Goal: Information Seeking & Learning: Learn about a topic

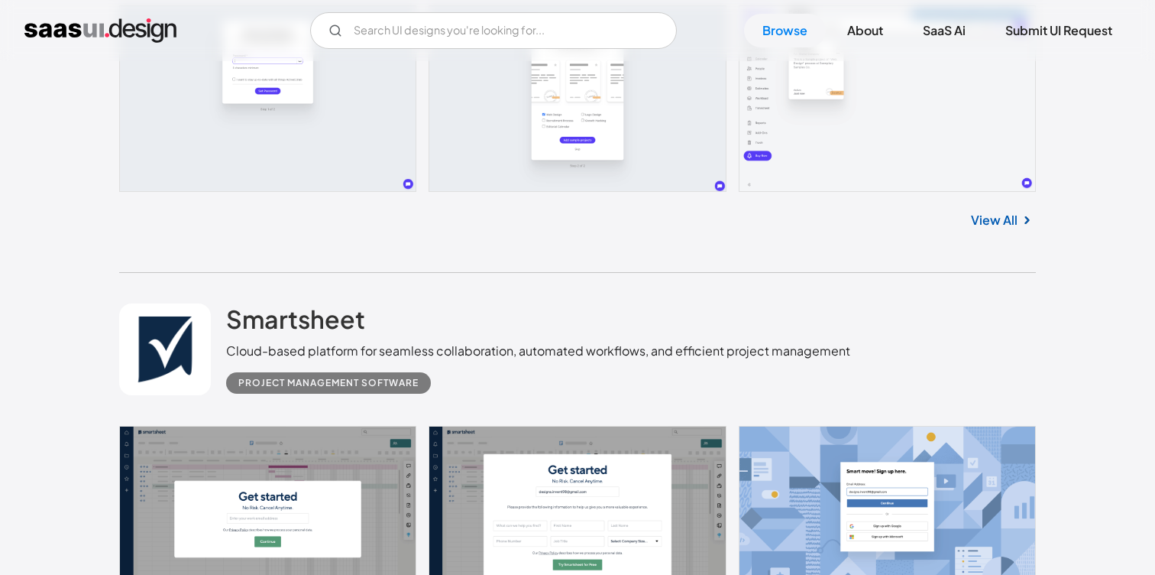
scroll to position [640, 0]
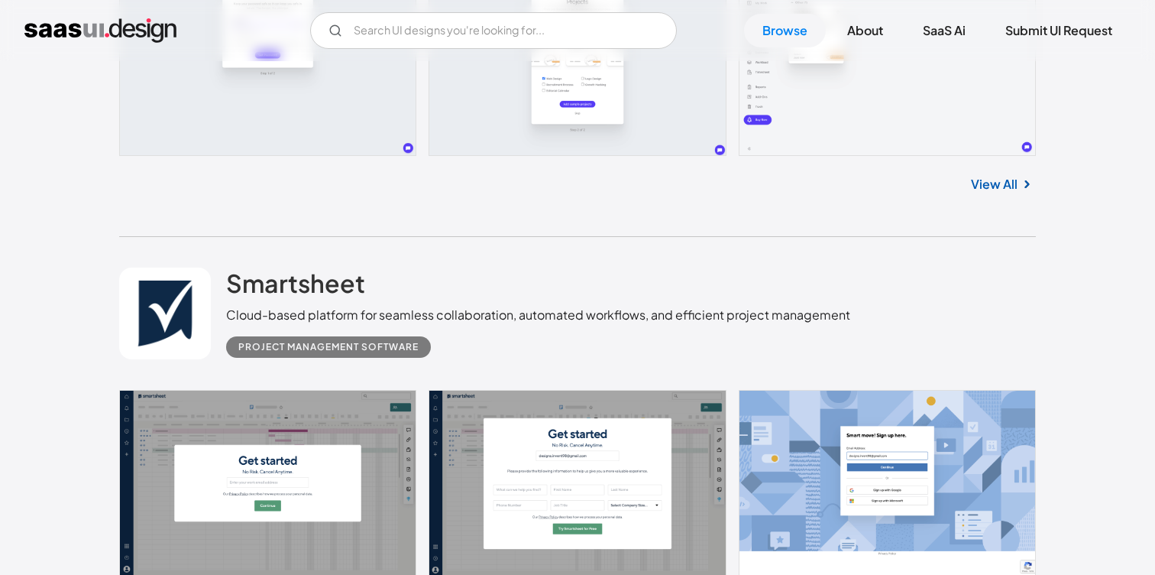
click at [890, 423] on link at bounding box center [577, 483] width 917 height 186
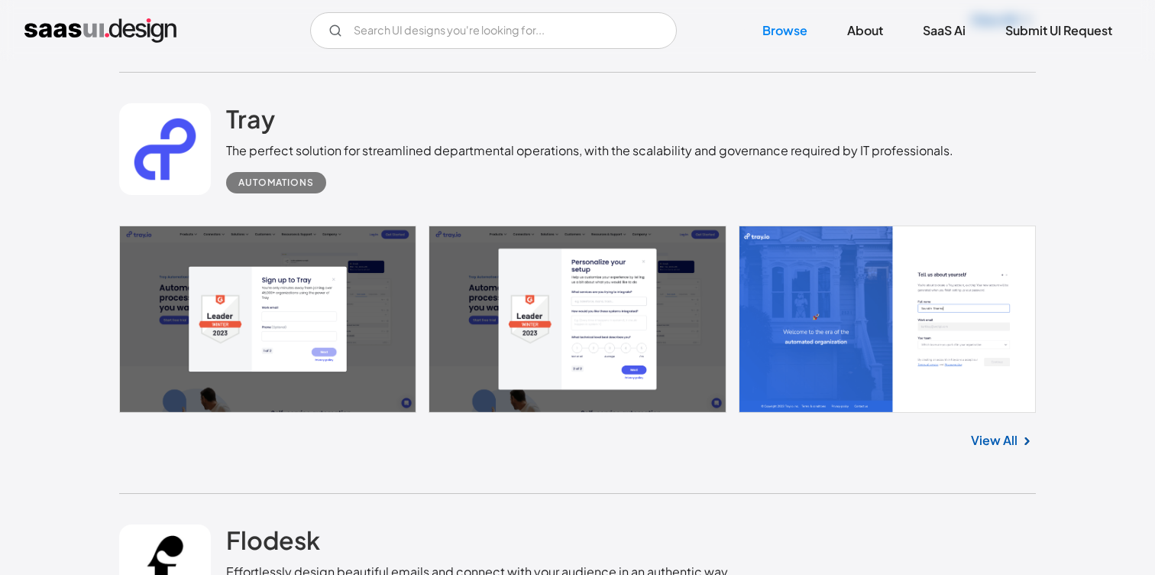
scroll to position [2492, 0]
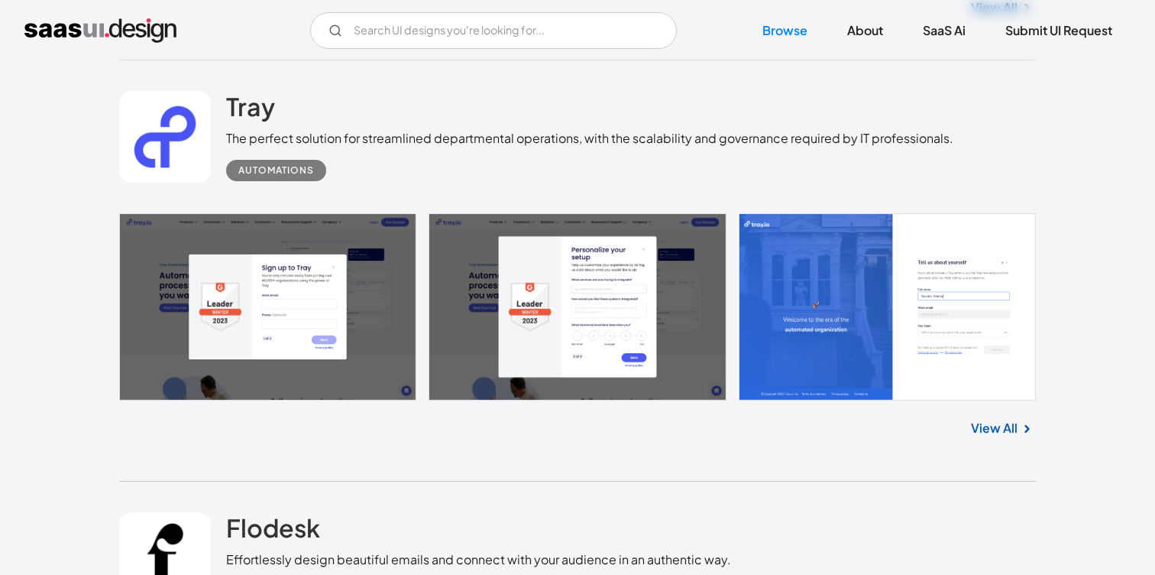
click at [993, 437] on link "View All" at bounding box center [994, 428] width 47 height 18
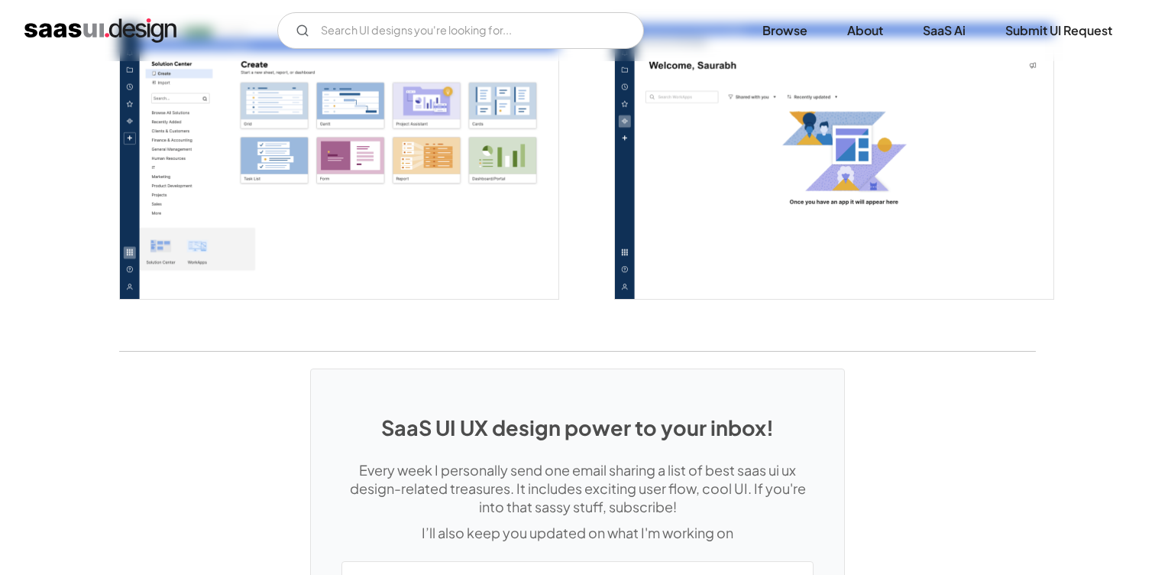
scroll to position [4296, 0]
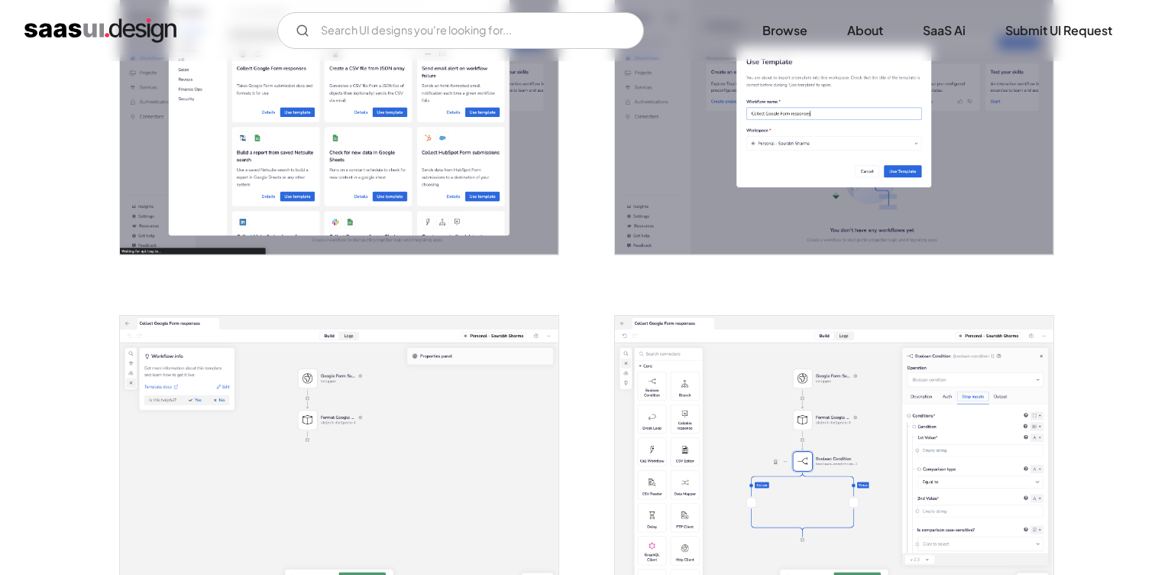
scroll to position [1386, 0]
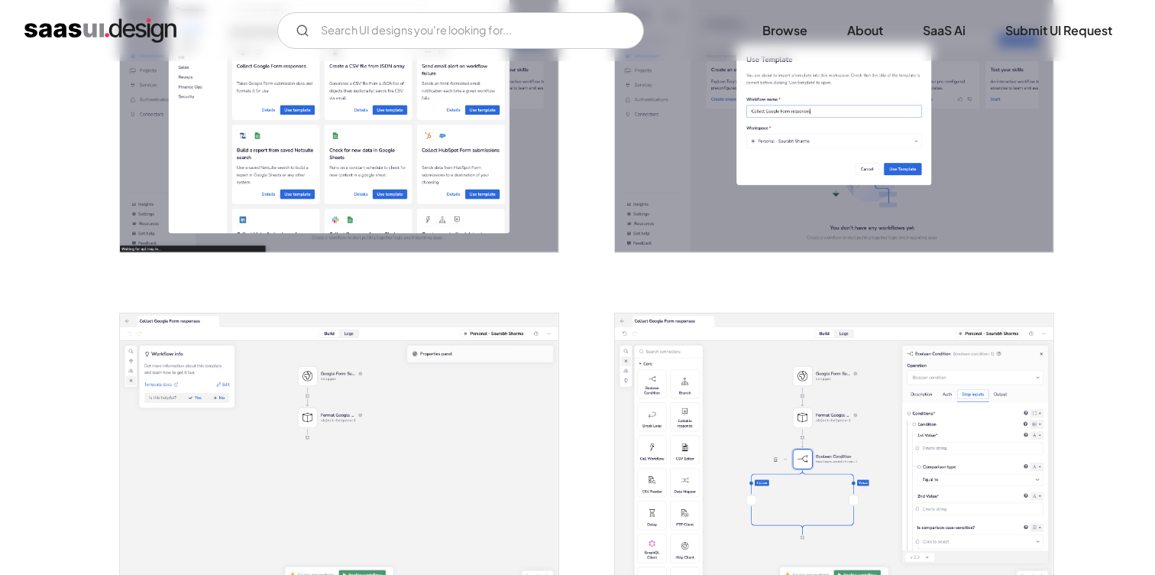
click at [994, 439] on img "open lightbox" at bounding box center [834, 450] width 439 height 274
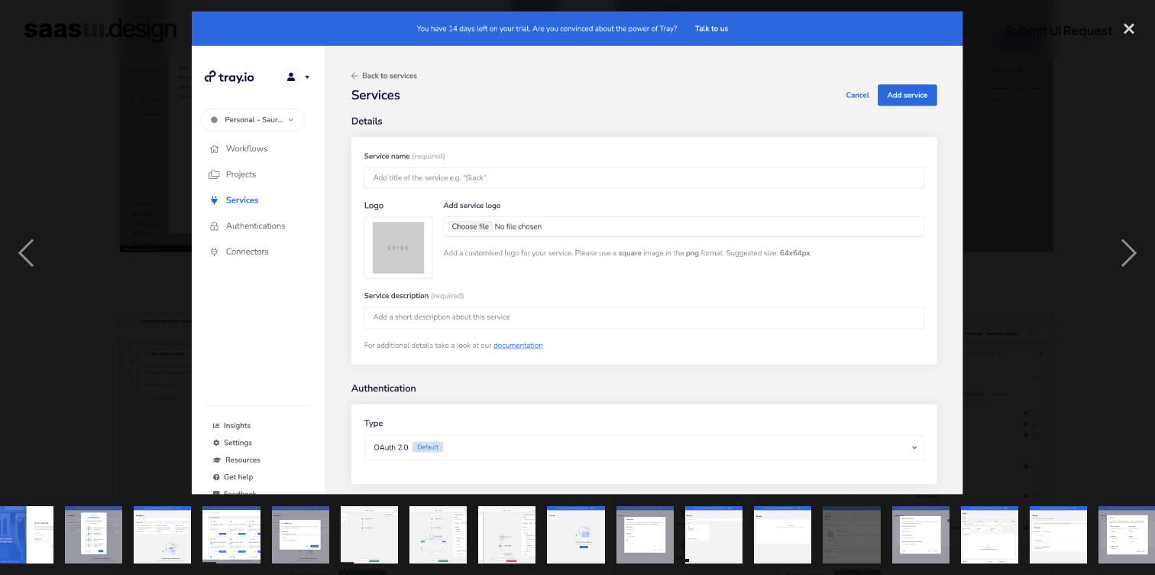
scroll to position [0, 235]
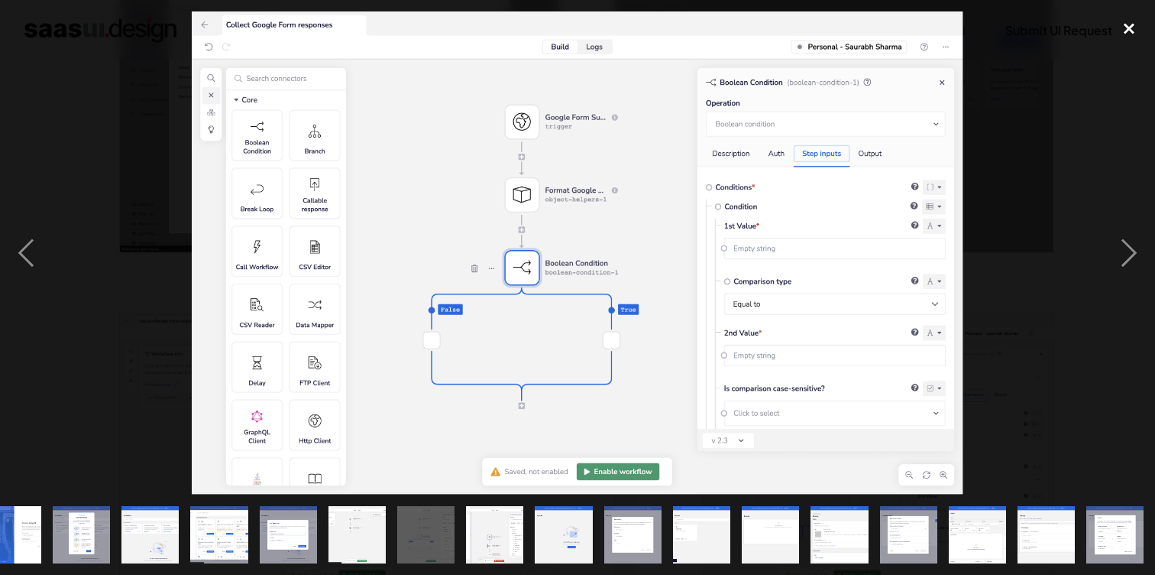
click at [1142, 25] on div "close lightbox" at bounding box center [1129, 28] width 52 height 34
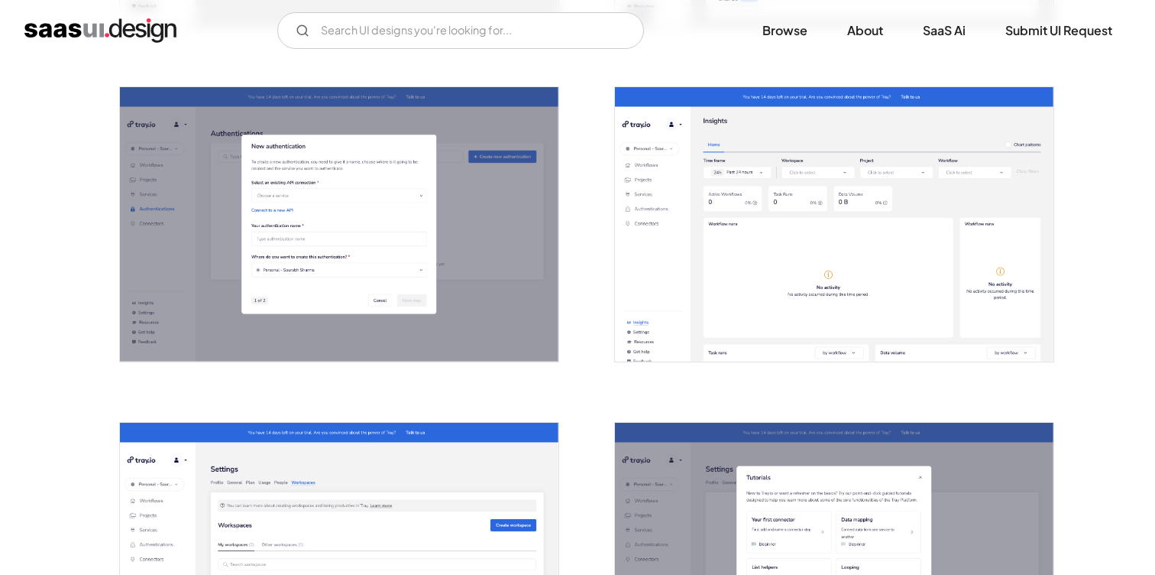
scroll to position [2951, 0]
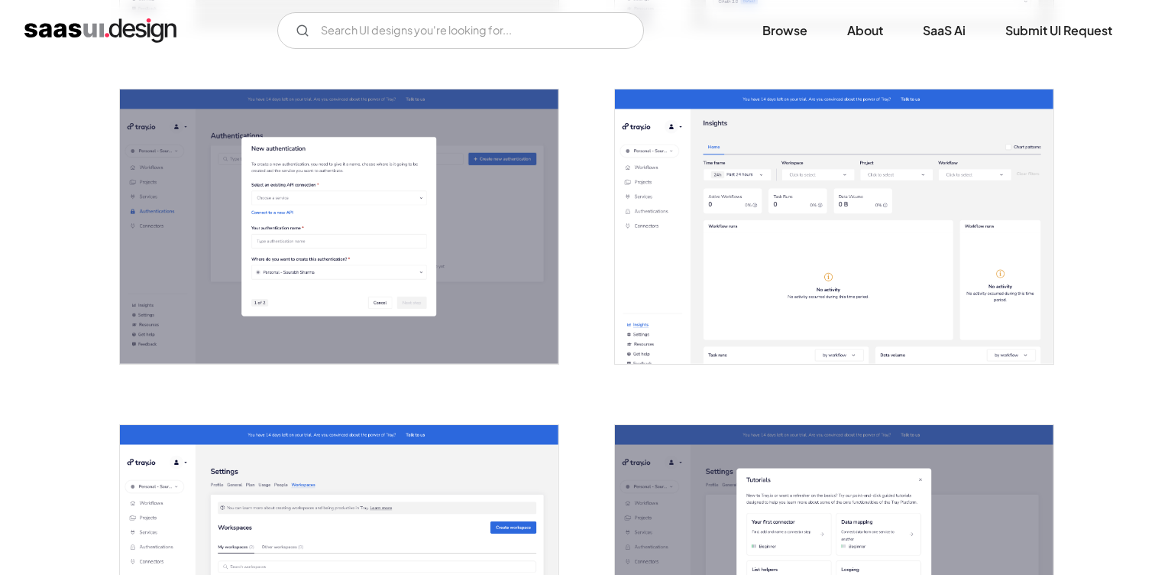
click at [827, 218] on img "open lightbox" at bounding box center [834, 226] width 439 height 274
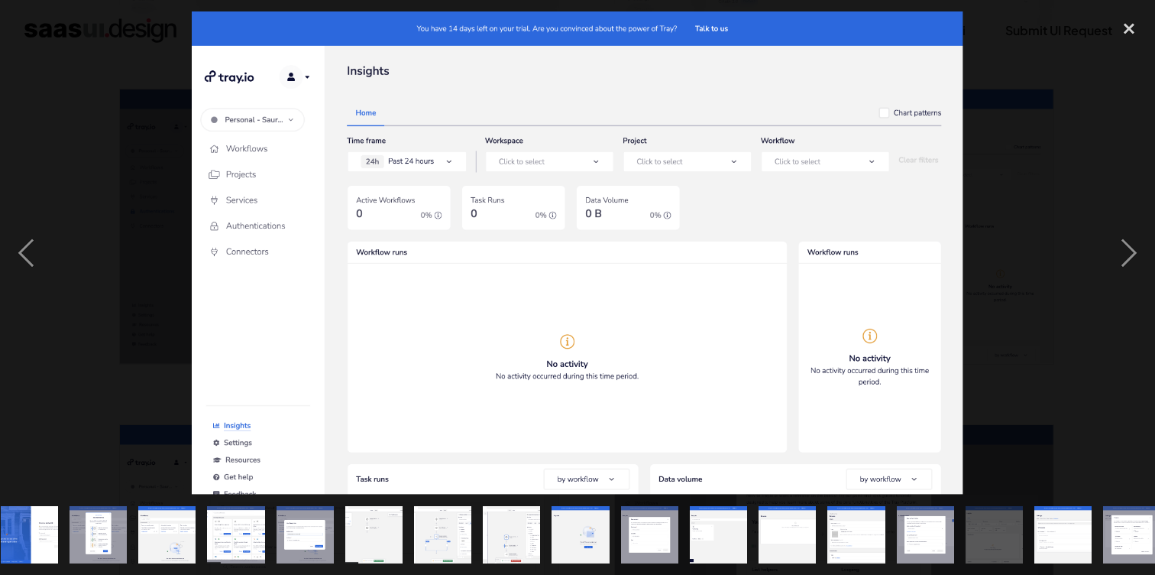
scroll to position [0, 235]
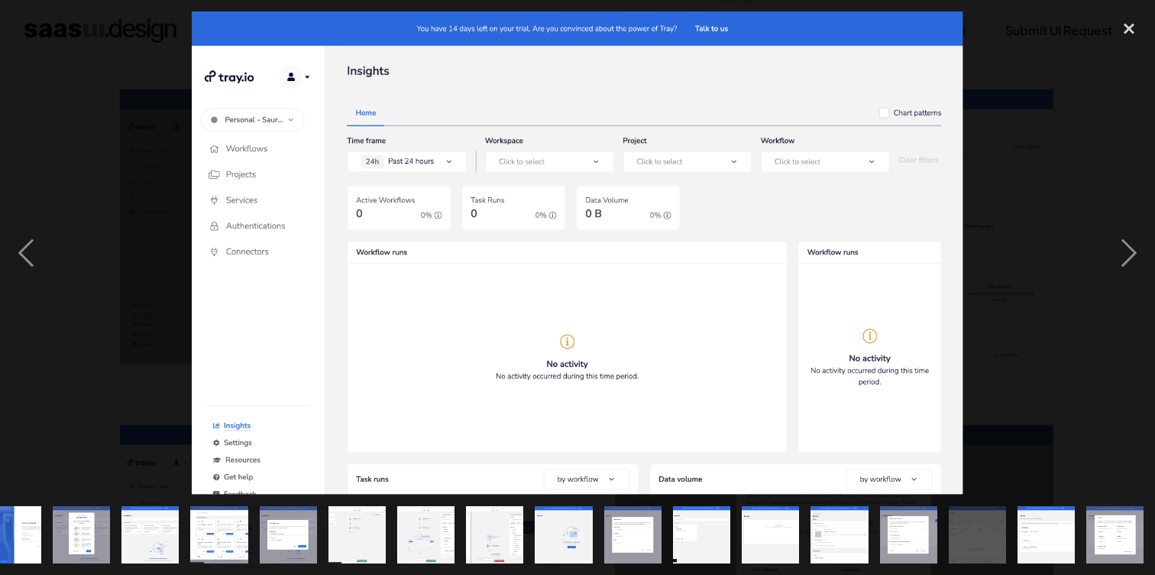
click at [982, 137] on div at bounding box center [577, 252] width 1155 height 483
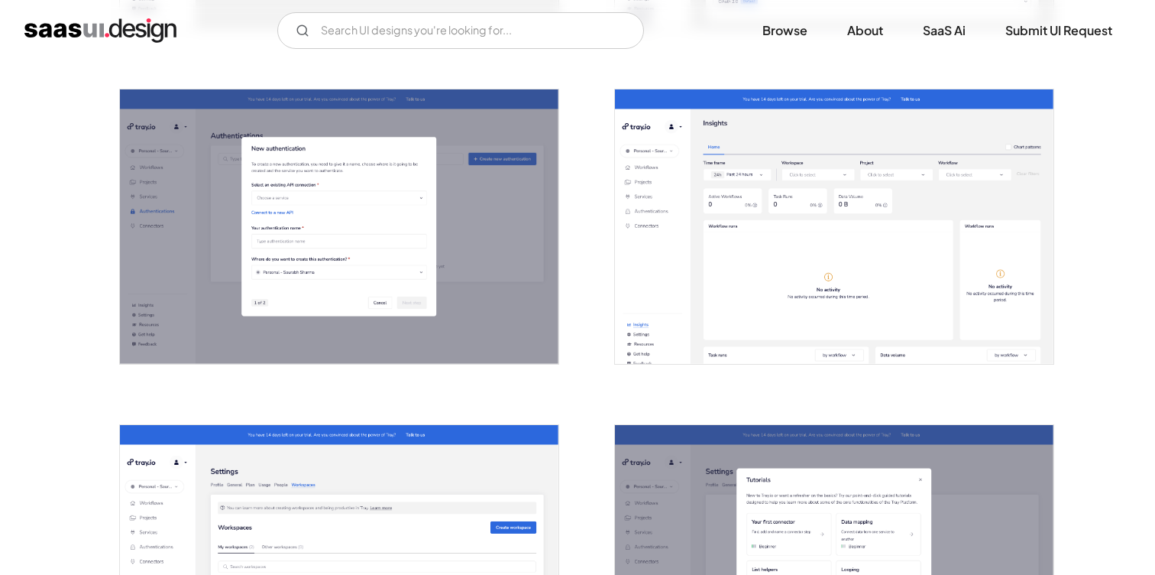
scroll to position [0, 0]
